Goal: Information Seeking & Learning: Learn about a topic

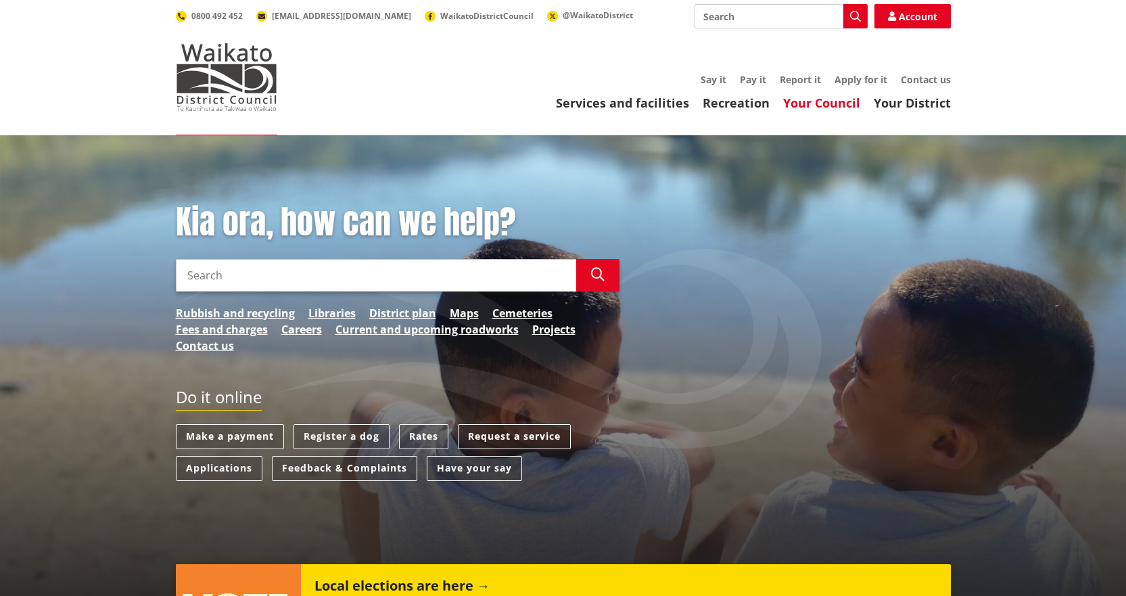
click at [829, 105] on link "Your Council" at bounding box center [821, 103] width 77 height 16
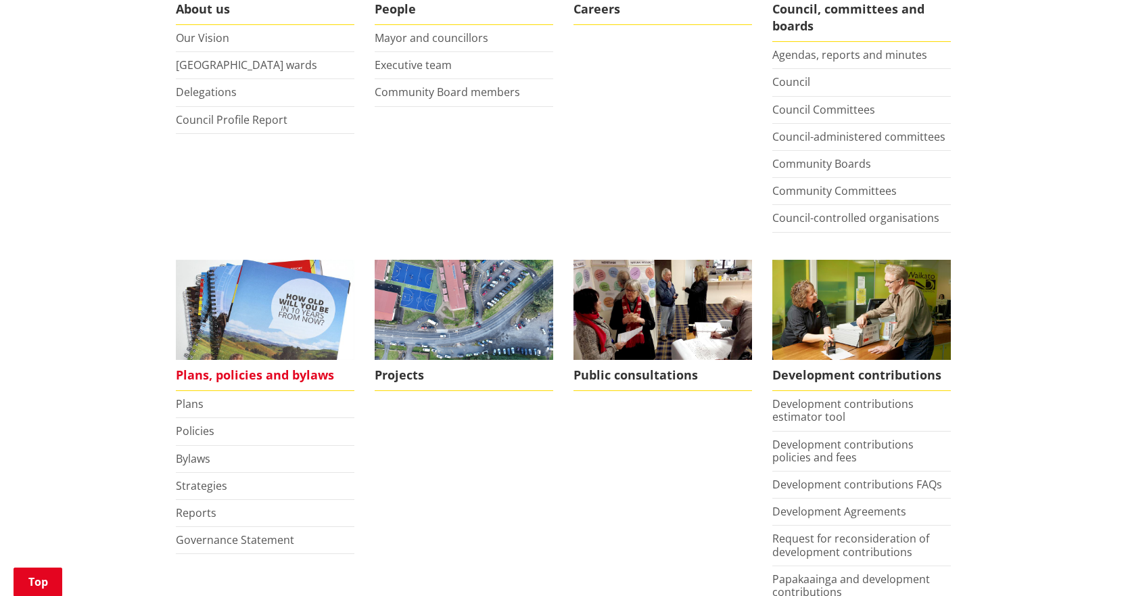
scroll to position [406, 0]
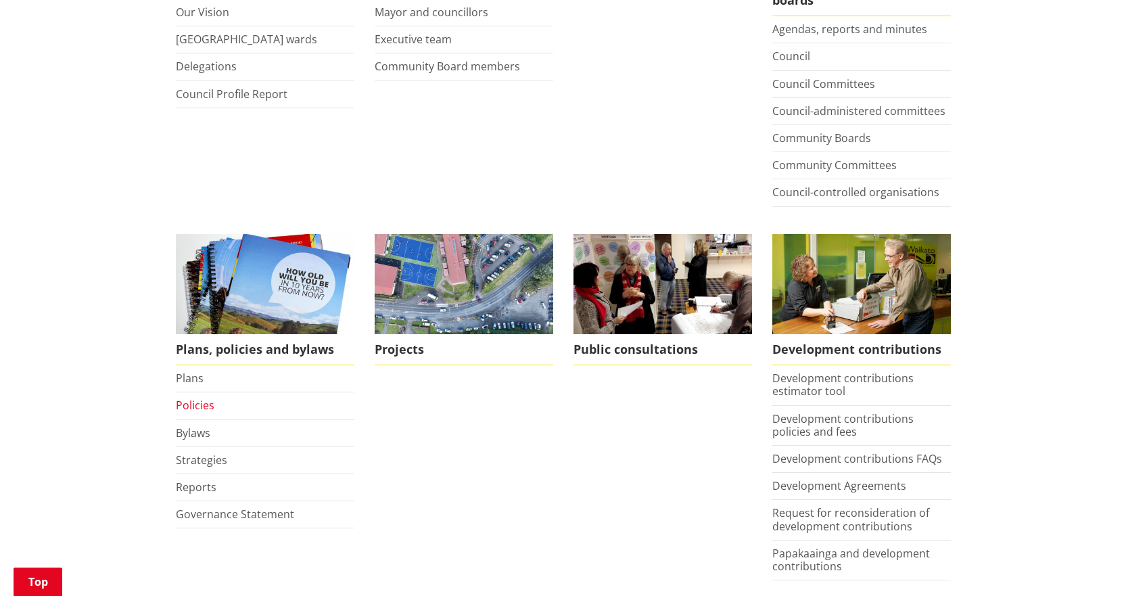
click at [197, 402] on link "Policies" at bounding box center [195, 405] width 39 height 15
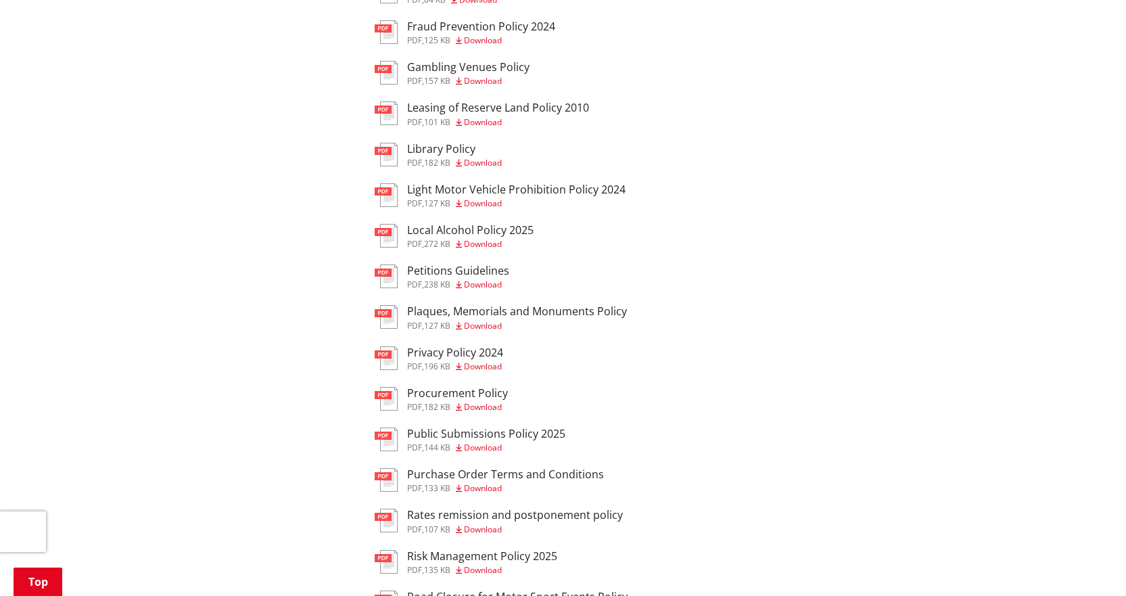
scroll to position [1014, 0]
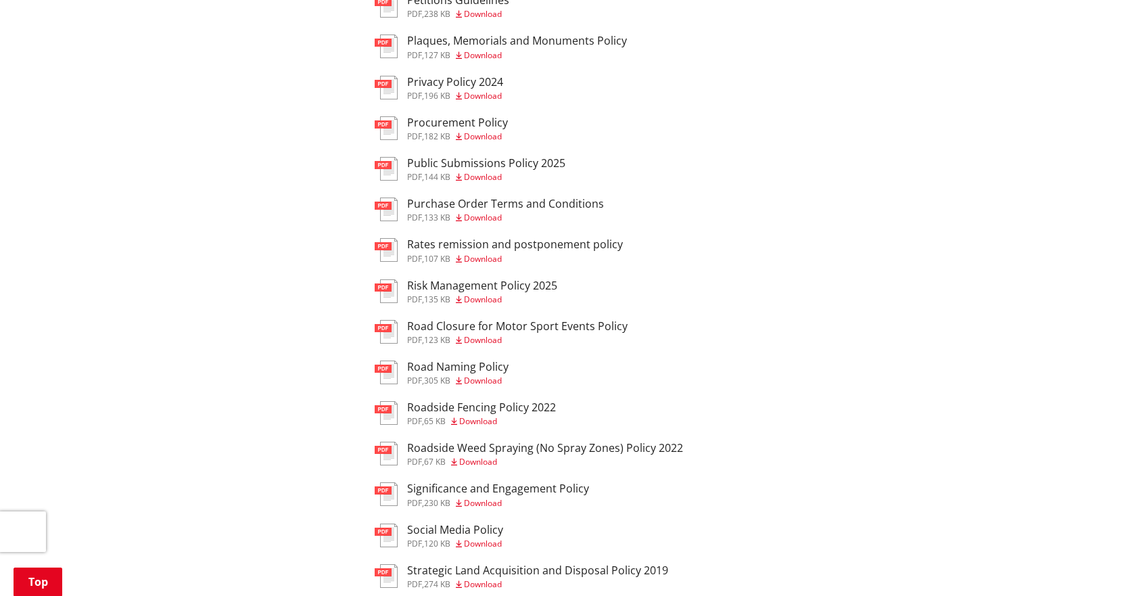
click at [446, 408] on h3 "Roadside Fencing Policy 2022" at bounding box center [481, 407] width 149 height 13
